Goal: Task Accomplishment & Management: Complete application form

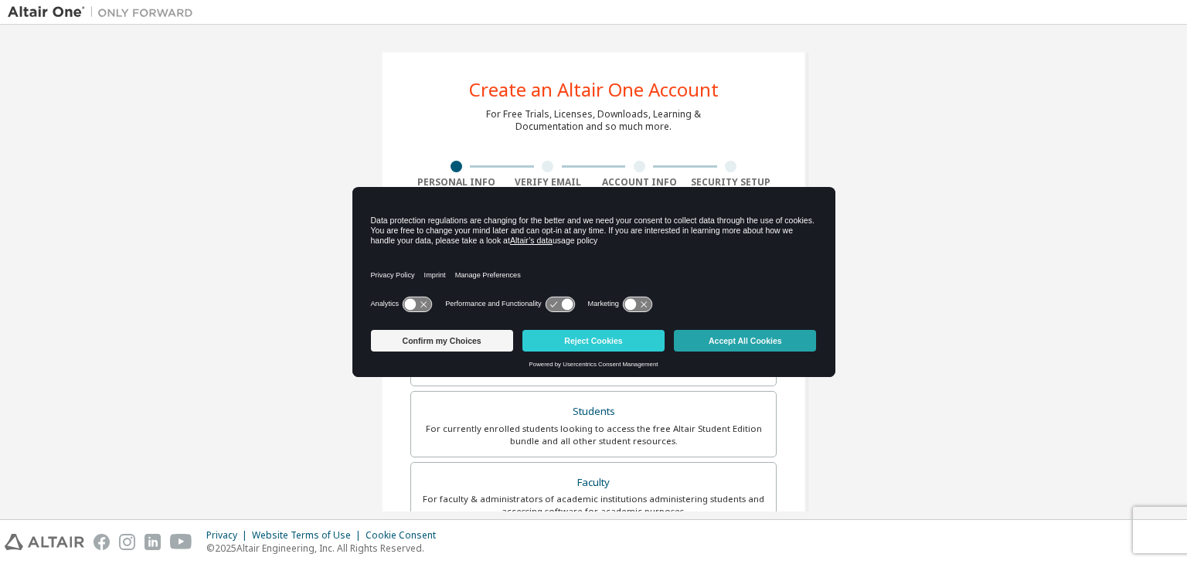
click at [736, 345] on button "Accept All Cookies" at bounding box center [745, 341] width 142 height 22
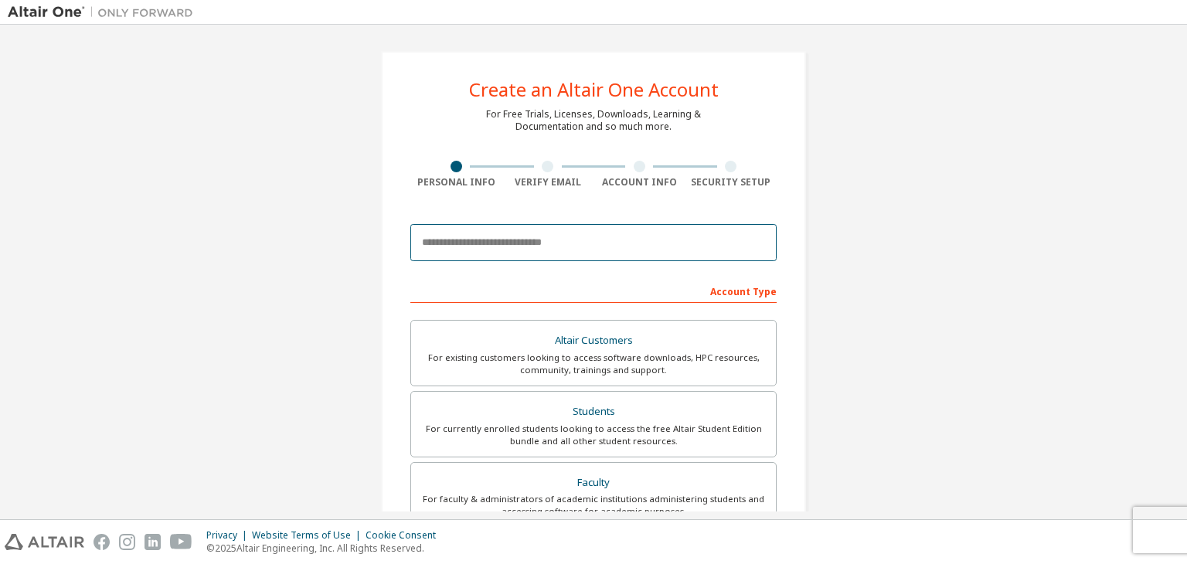
click at [655, 246] on input "email" at bounding box center [593, 242] width 366 height 37
type input "**********"
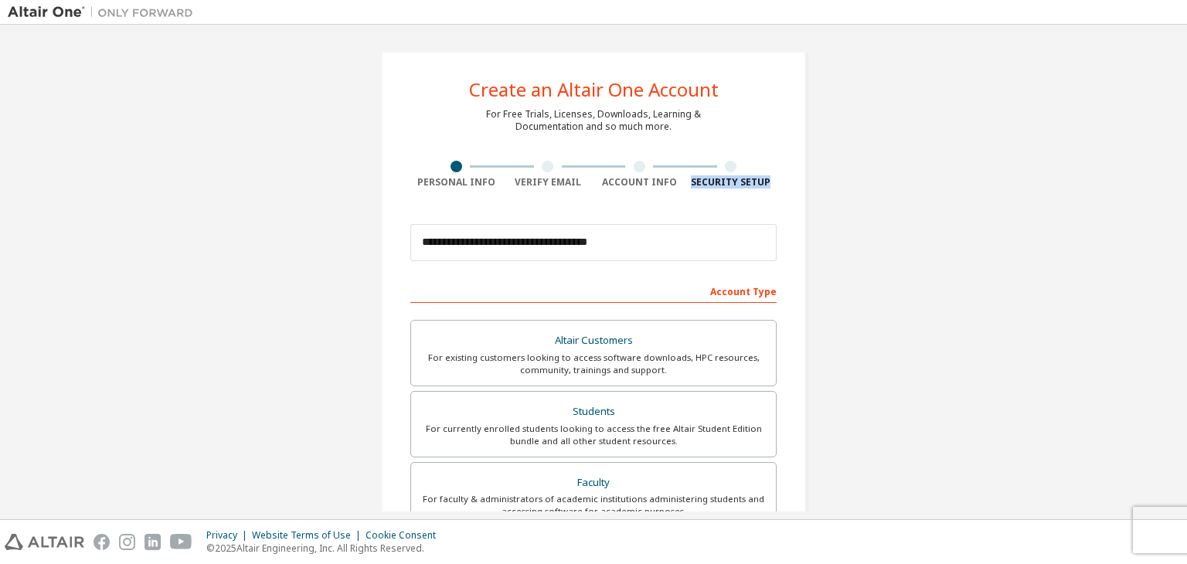
drag, startPoint x: 1186, startPoint y: 130, endPoint x: 1186, endPoint y: 179, distance: 49.4
click at [1186, 179] on div "**********" at bounding box center [593, 272] width 1187 height 494
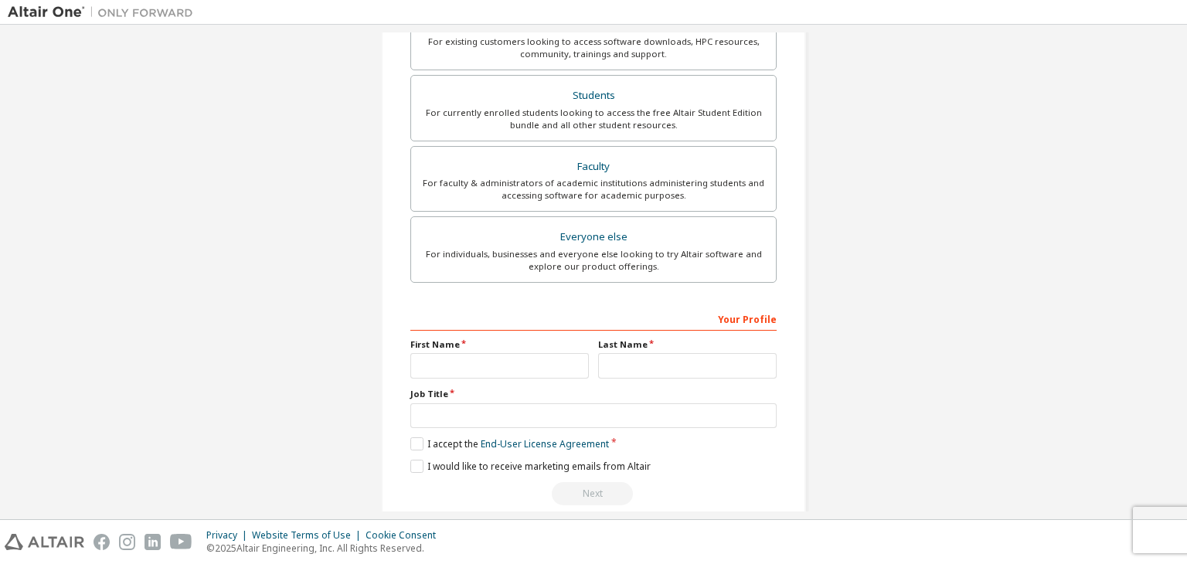
scroll to position [325, 0]
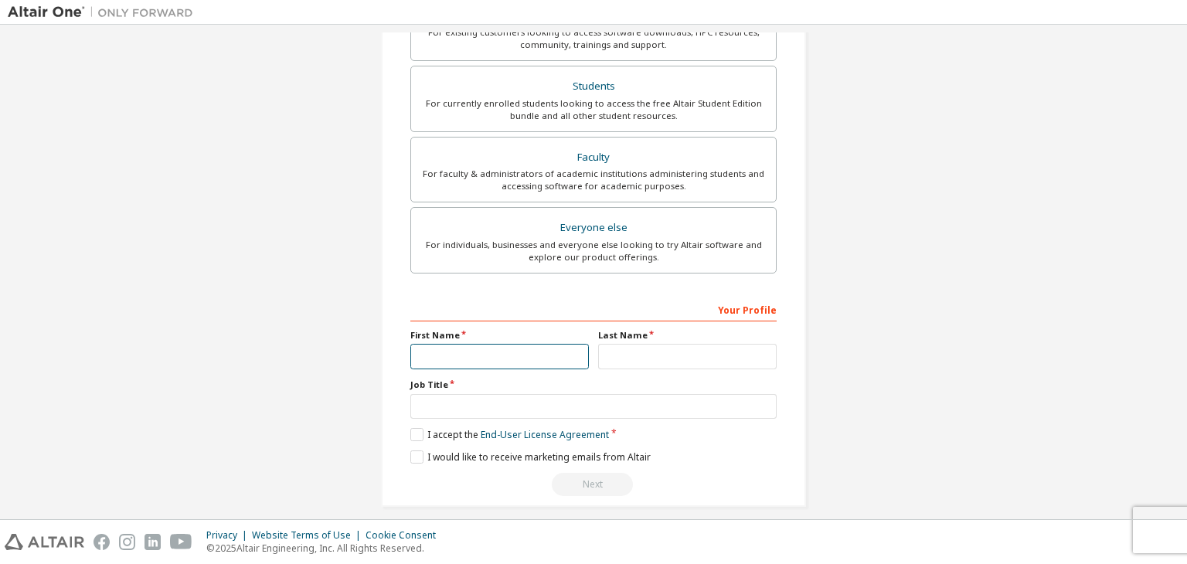
click at [460, 358] on input "text" at bounding box center [499, 356] width 178 height 25
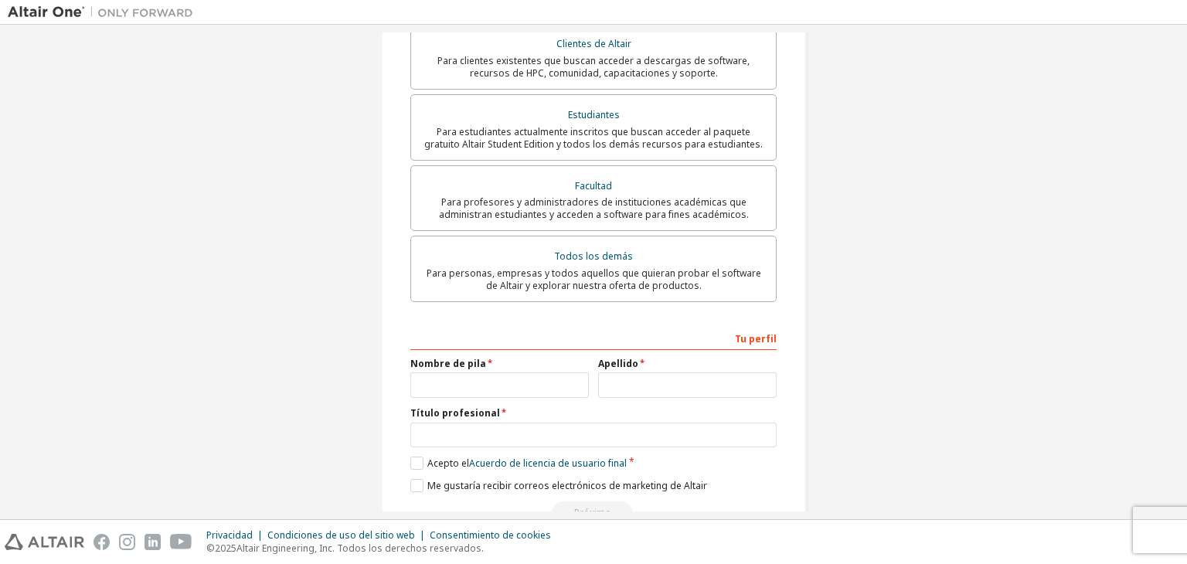
scroll to position [341, 0]
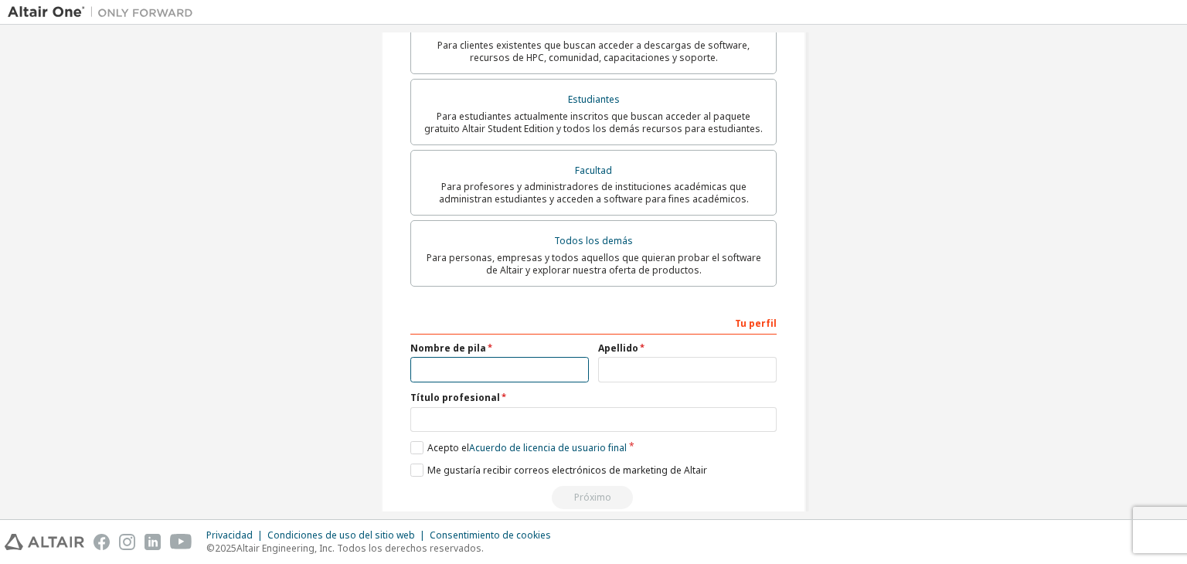
click at [497, 357] on input "text" at bounding box center [499, 369] width 178 height 25
type input "******"
click at [619, 357] on input "text" at bounding box center [687, 369] width 178 height 25
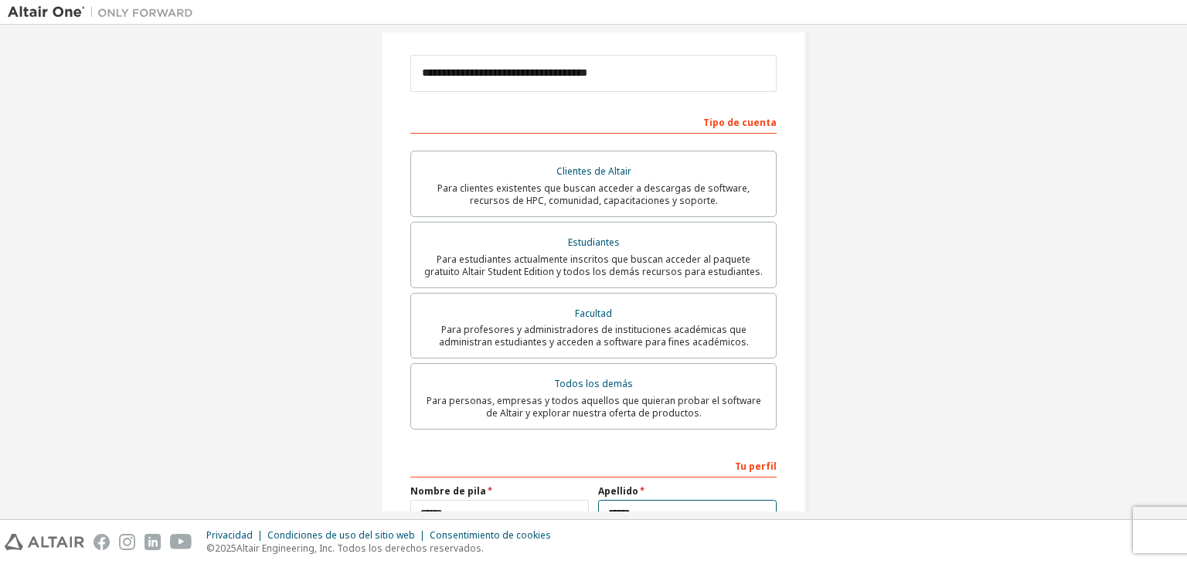
scroll to position [180, 0]
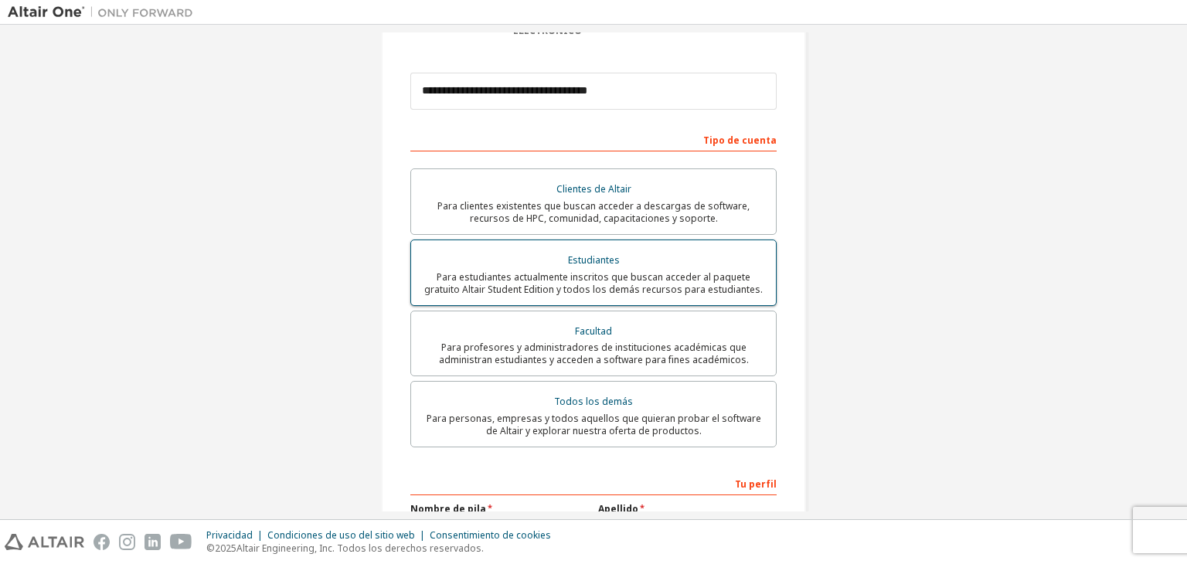
type input "******"
click at [609, 270] on font "Para estudiantes actualmente inscritos que buscan acceder al paquete gratuito A…" at bounding box center [593, 282] width 338 height 25
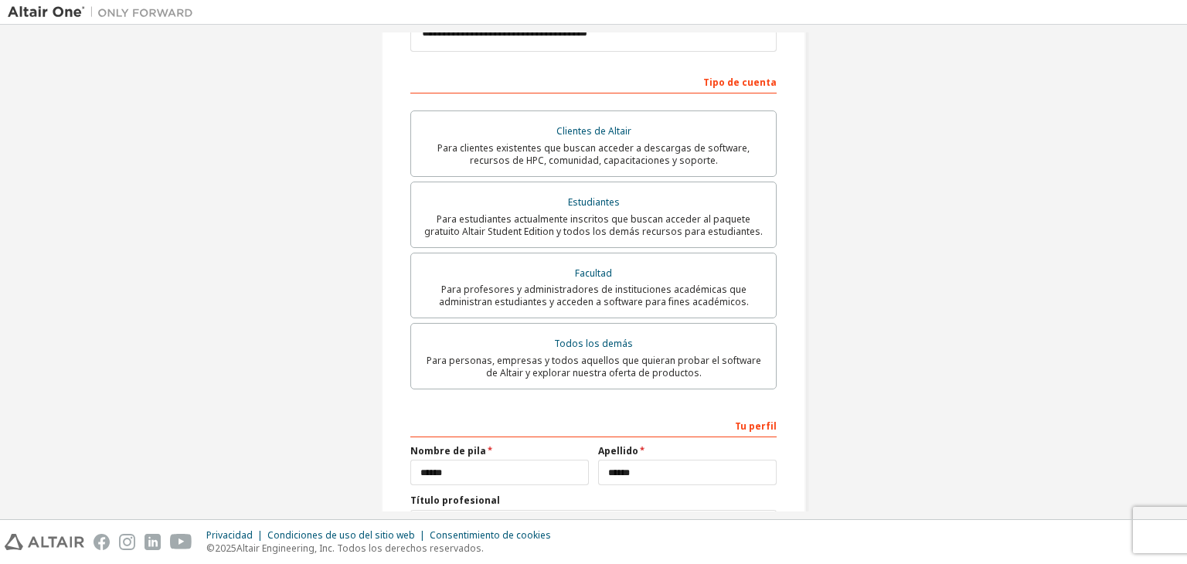
scroll to position [358, 0]
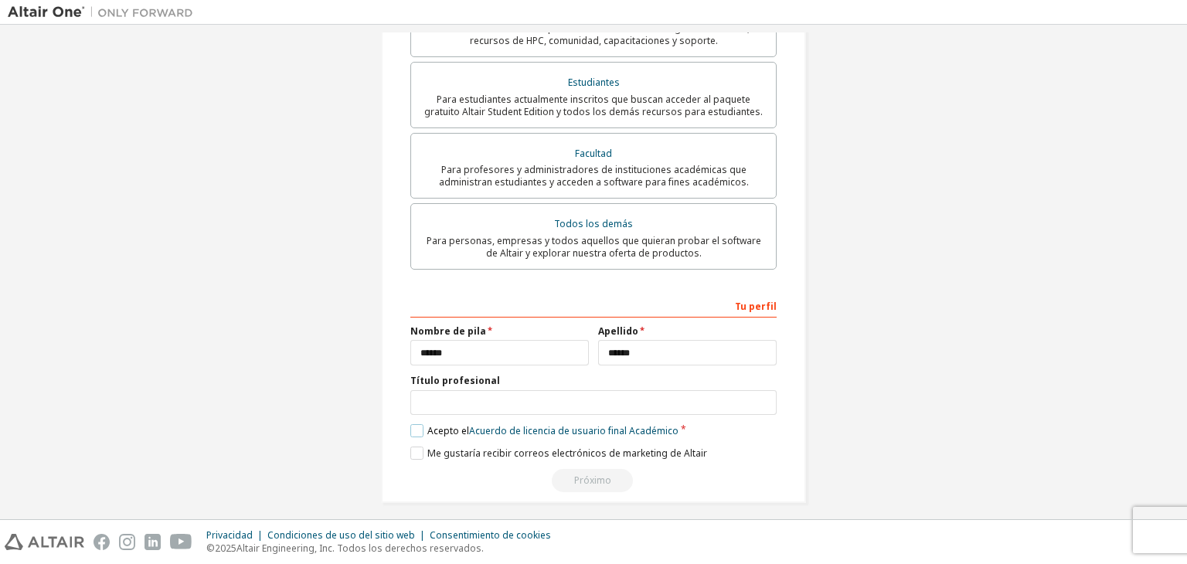
click at [412, 425] on label "Acepto el Acuerdo de licencia de usuario final Académico" at bounding box center [544, 430] width 268 height 13
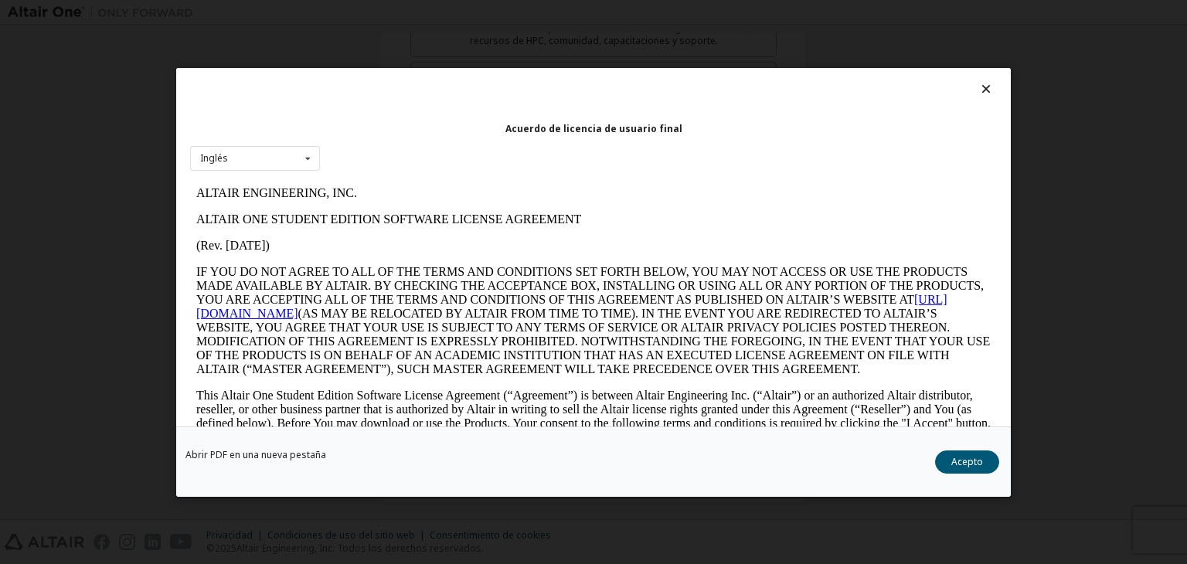
scroll to position [0, 0]
click at [297, 158] on div "Inglés Inglés" at bounding box center [255, 157] width 130 height 25
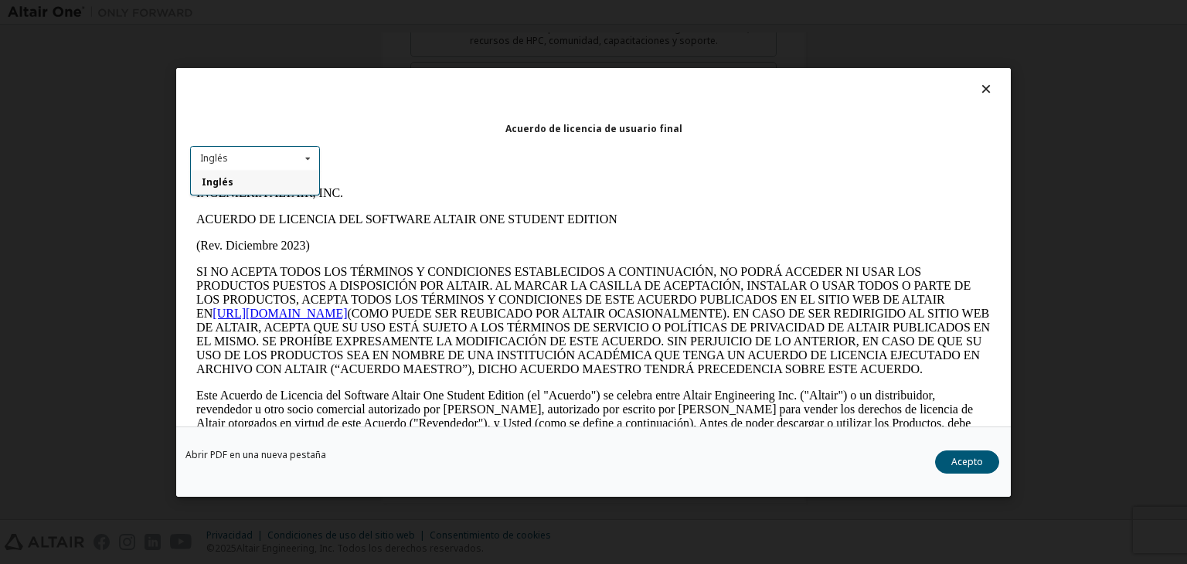
click at [978, 90] on icon at bounding box center [986, 89] width 16 height 14
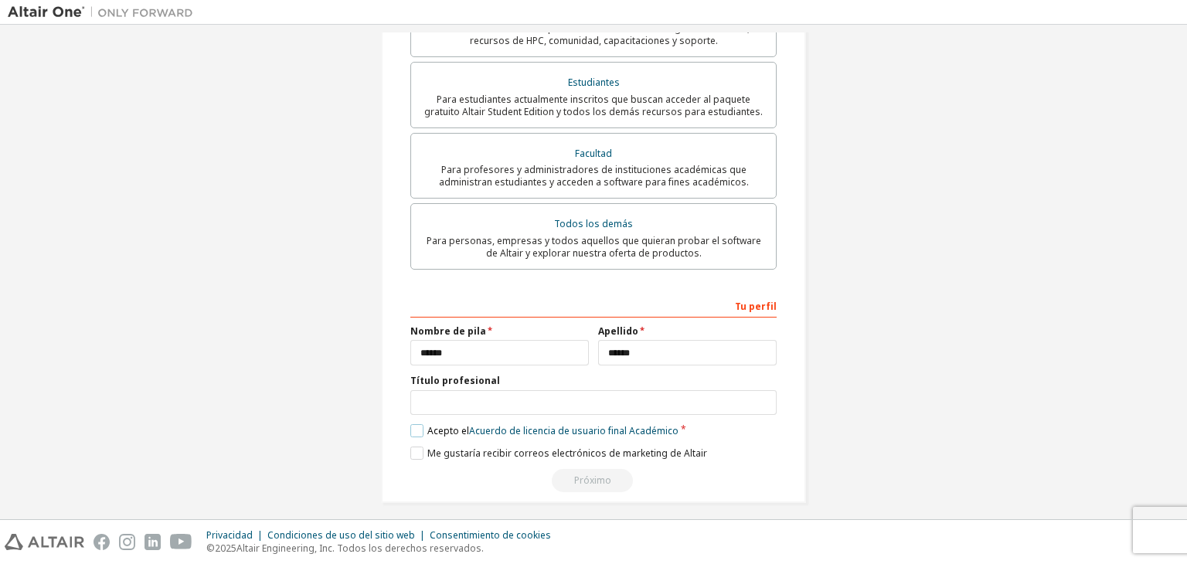
click at [411, 426] on label "Acepto el Acuerdo de licencia de usuario final Académico" at bounding box center [544, 430] width 268 height 13
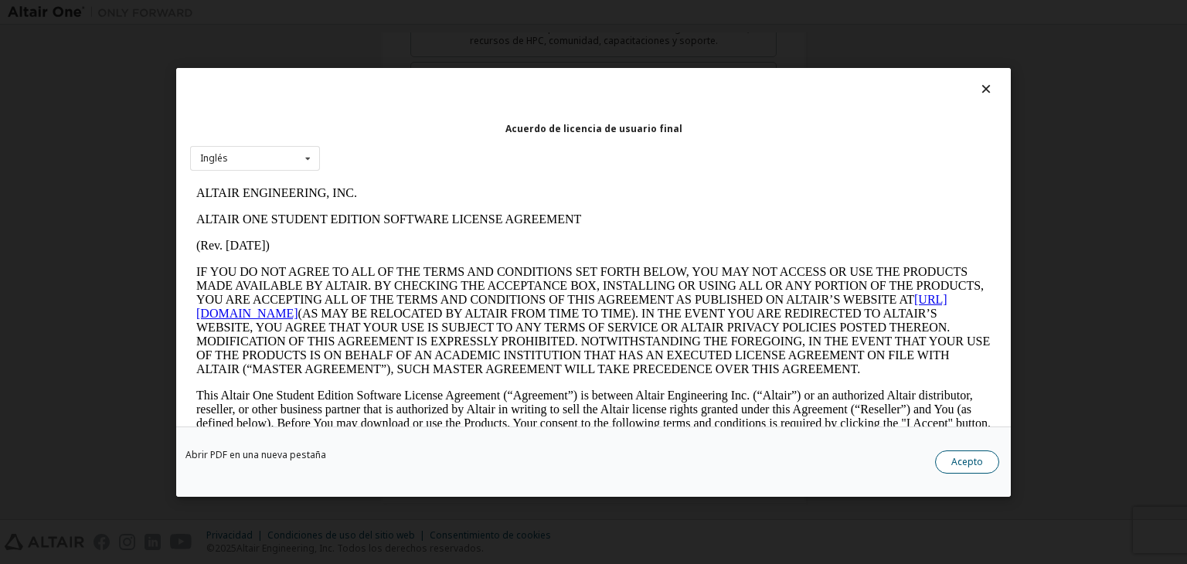
click at [974, 467] on font "Acepto" at bounding box center [967, 461] width 32 height 13
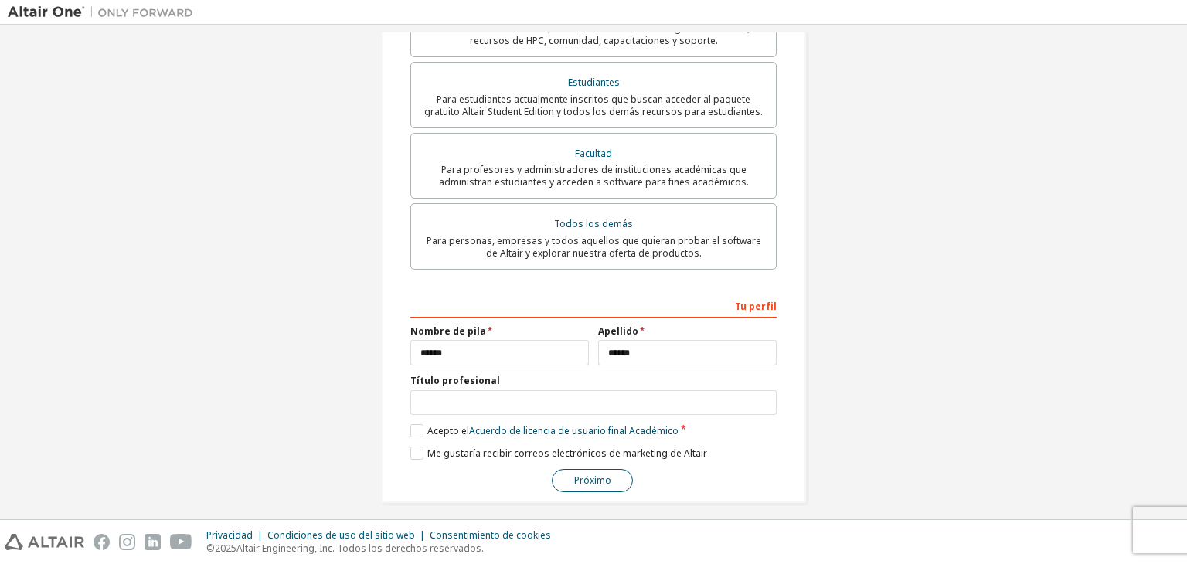
click at [581, 474] on font "Próximo" at bounding box center [592, 480] width 37 height 13
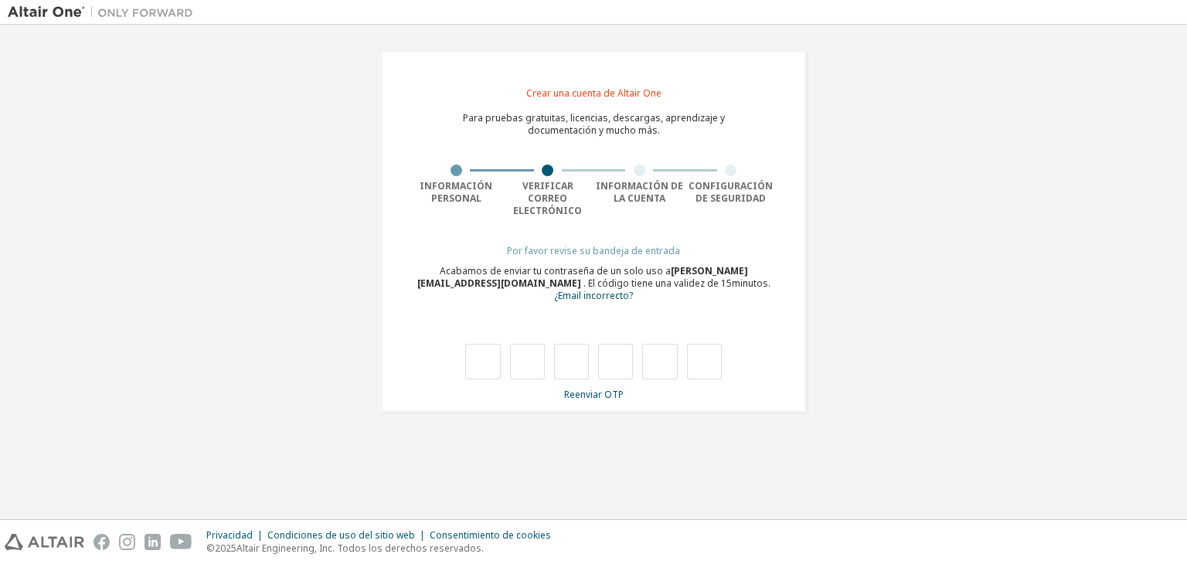
type input "*"
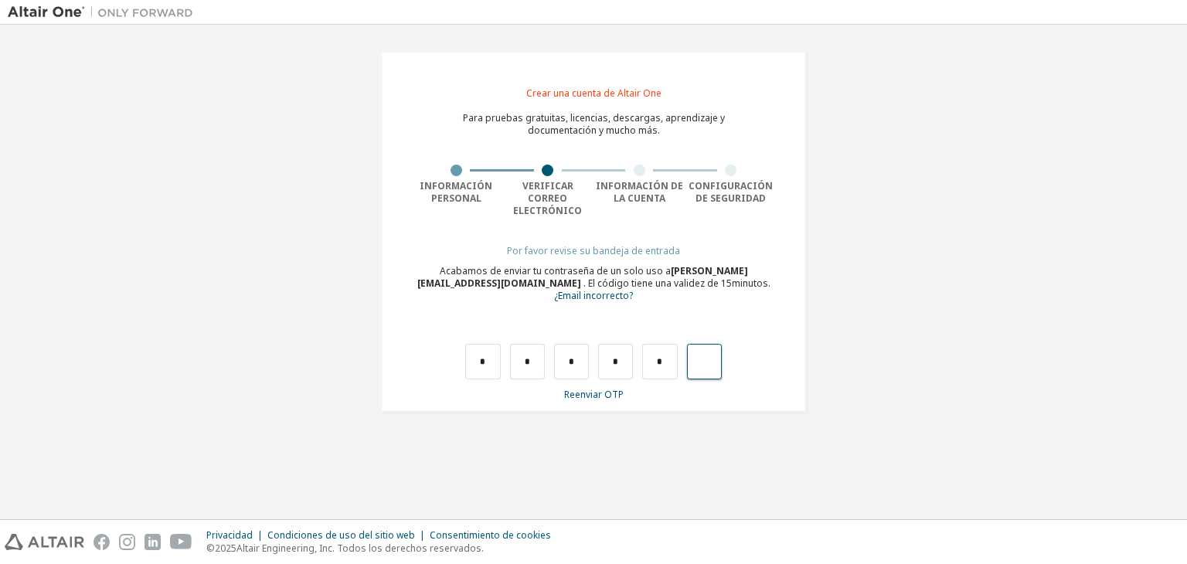
type input "*"
